Goal: Transaction & Acquisition: Subscribe to service/newsletter

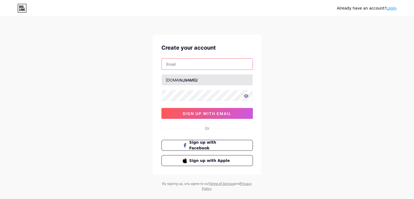
type input "[EMAIL_ADDRESS][DOMAIN_NAME]"
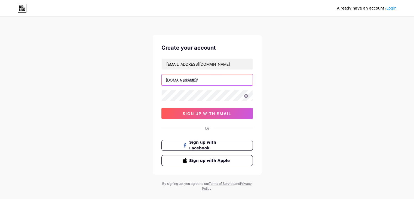
click at [227, 80] on input "text" at bounding box center [207, 79] width 91 height 11
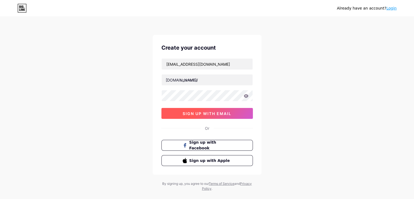
click at [221, 113] on span "sign up with email" at bounding box center [207, 113] width 49 height 5
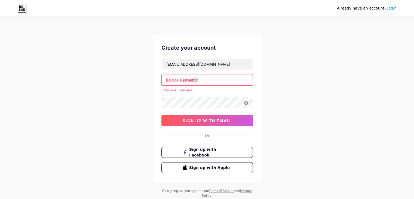
click at [214, 79] on input "text" at bounding box center [207, 79] width 91 height 11
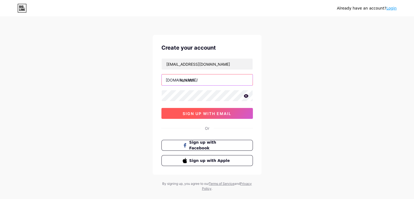
type input "ionxlabs"
click at [200, 115] on button "sign up with email" at bounding box center [206, 113] width 91 height 11
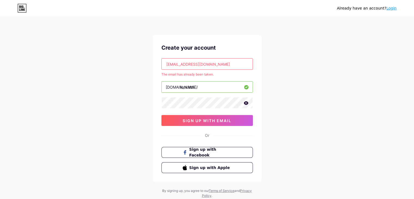
click at [391, 7] on link "Login" at bounding box center [391, 8] width 10 height 4
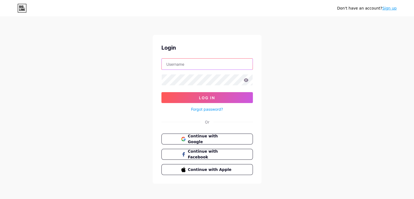
type input "[EMAIL_ADDRESS][DOMAIN_NAME]"
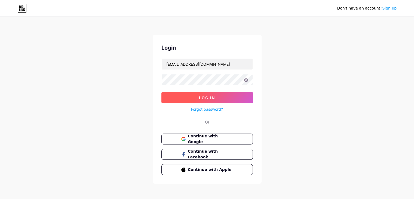
click at [208, 96] on span "Log In" at bounding box center [207, 97] width 16 height 5
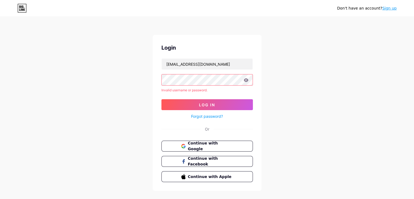
click at [246, 81] on icon at bounding box center [246, 80] width 5 height 4
drag, startPoint x: 247, startPoint y: 80, endPoint x: 235, endPoint y: 126, distance: 47.4
click at [235, 126] on div "Login ionxlabss@gmail.com Invalid username or password. Log In Forgot password?…" at bounding box center [207, 113] width 109 height 156
click at [235, 126] on div "Or" at bounding box center [206, 129] width 91 height 6
click at [227, 147] on span "Continue with Google" at bounding box center [210, 146] width 45 height 12
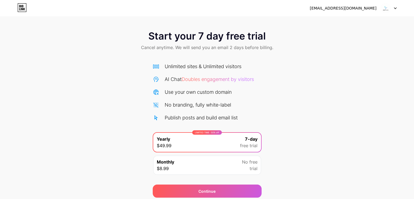
click at [389, 9] on img at bounding box center [385, 8] width 10 height 10
click at [320, 64] on div "Start your 7 day free trial Cancel anytime. We will send you an email 2 days be…" at bounding box center [207, 111] width 414 height 172
